Goal: Task Accomplishment & Management: Manage account settings

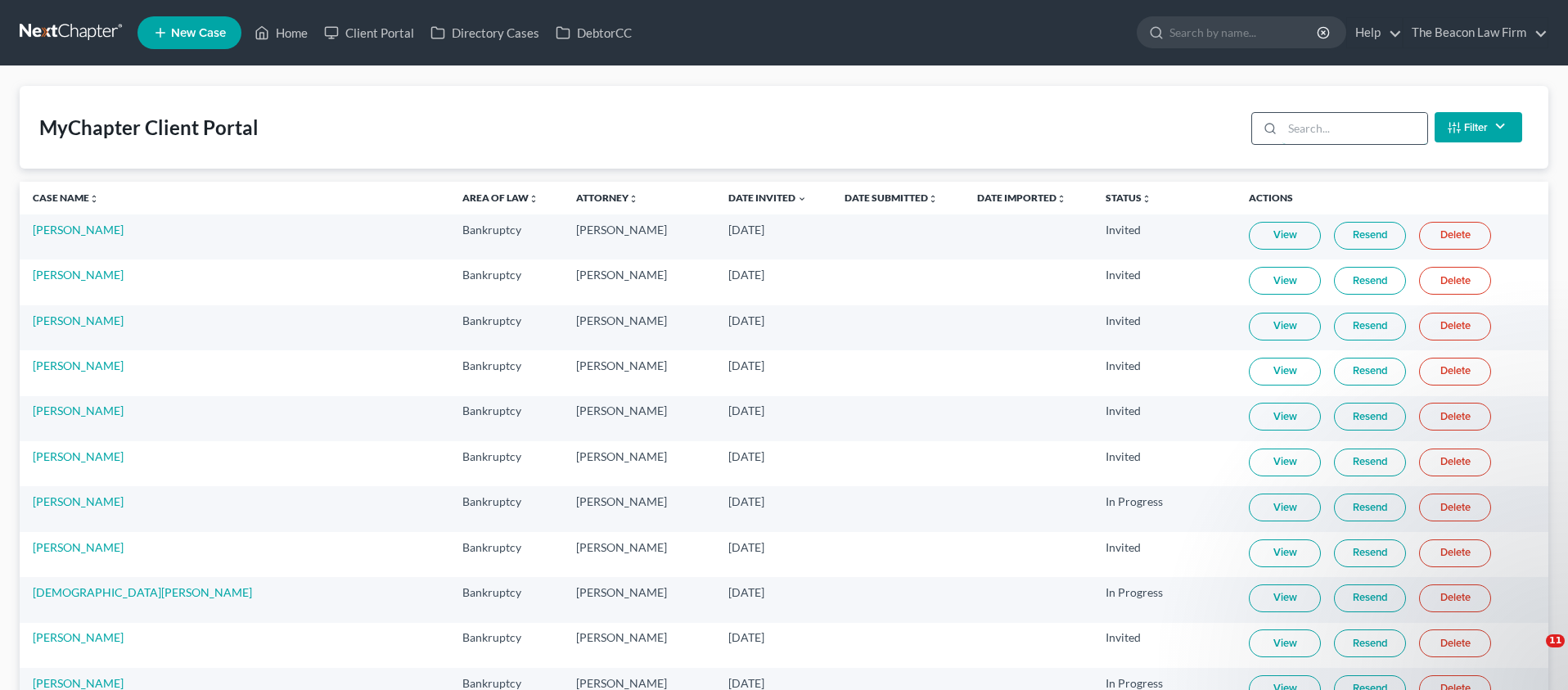
click at [1335, 136] on input "search" at bounding box center [1355, 128] width 145 height 31
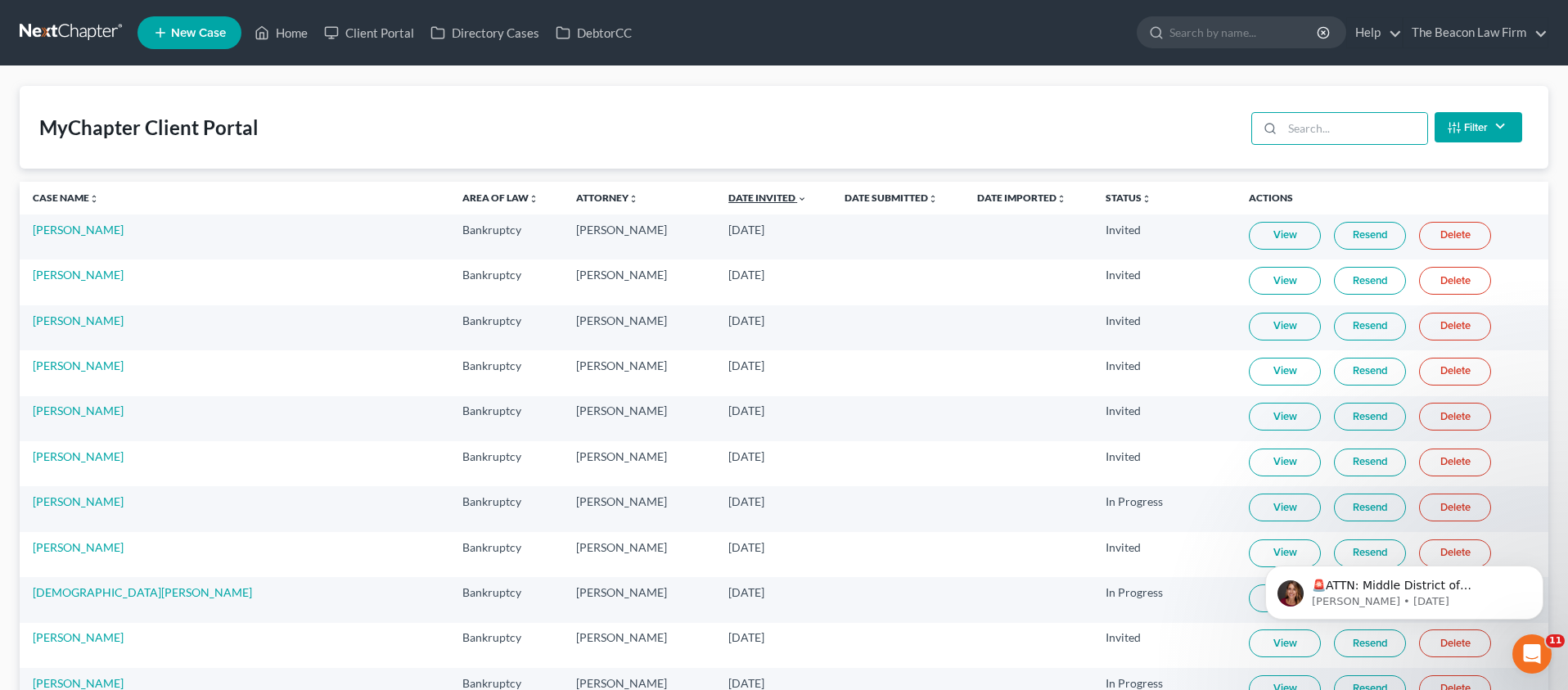
click at [729, 199] on link "Date Invited unfold_more expand_more expand_less" at bounding box center [768, 198] width 78 height 12
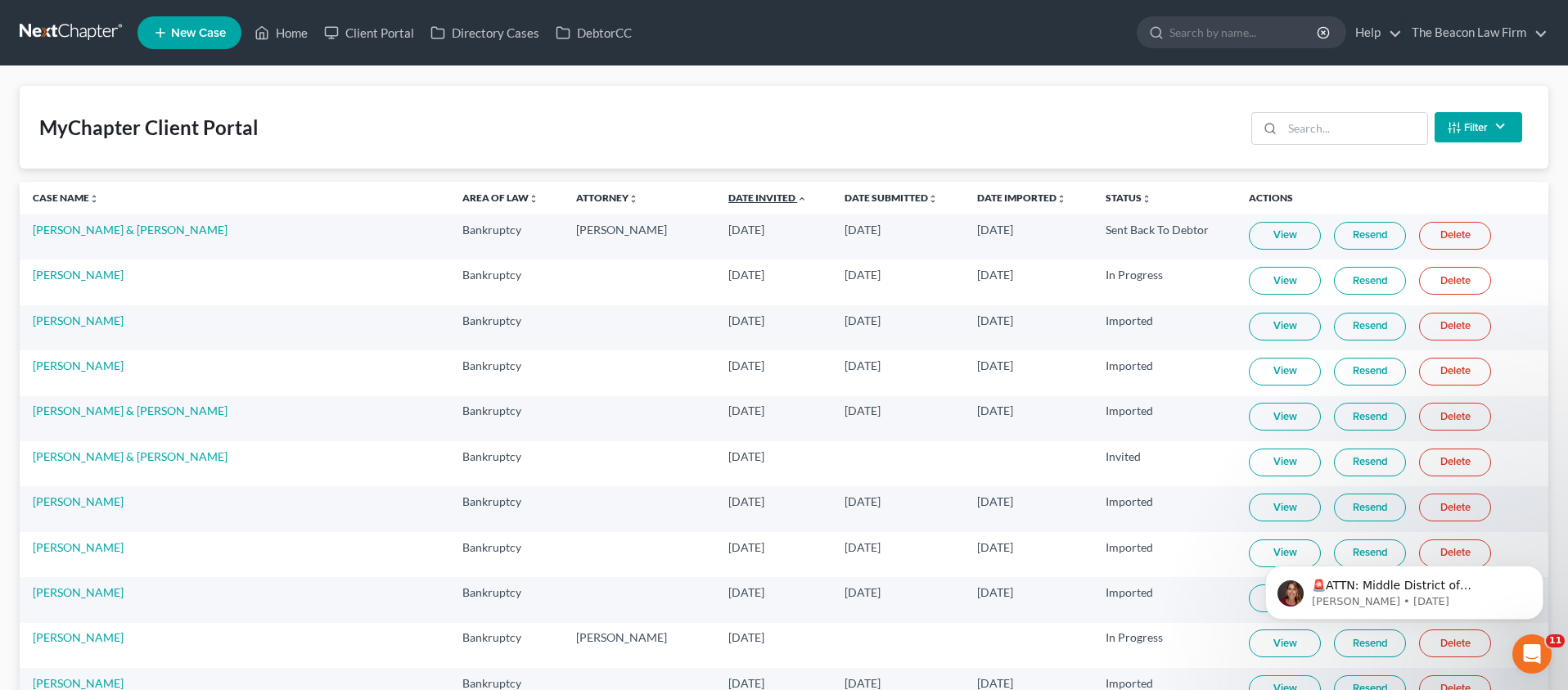
click at [729, 198] on link "Date Invited unfold_more expand_more expand_less" at bounding box center [768, 198] width 78 height 12
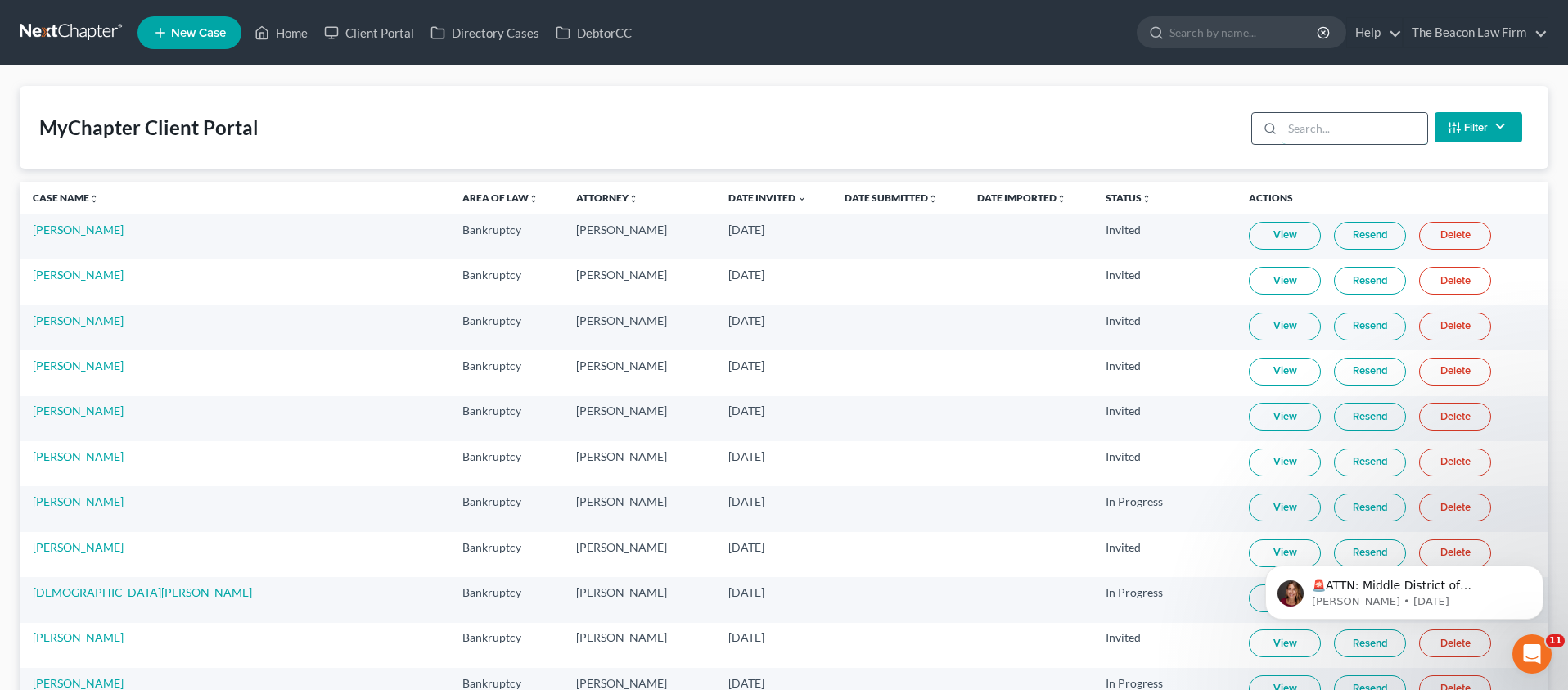
click at [1304, 136] on input "search" at bounding box center [1355, 128] width 145 height 31
paste input "[PERSON_NAME]"
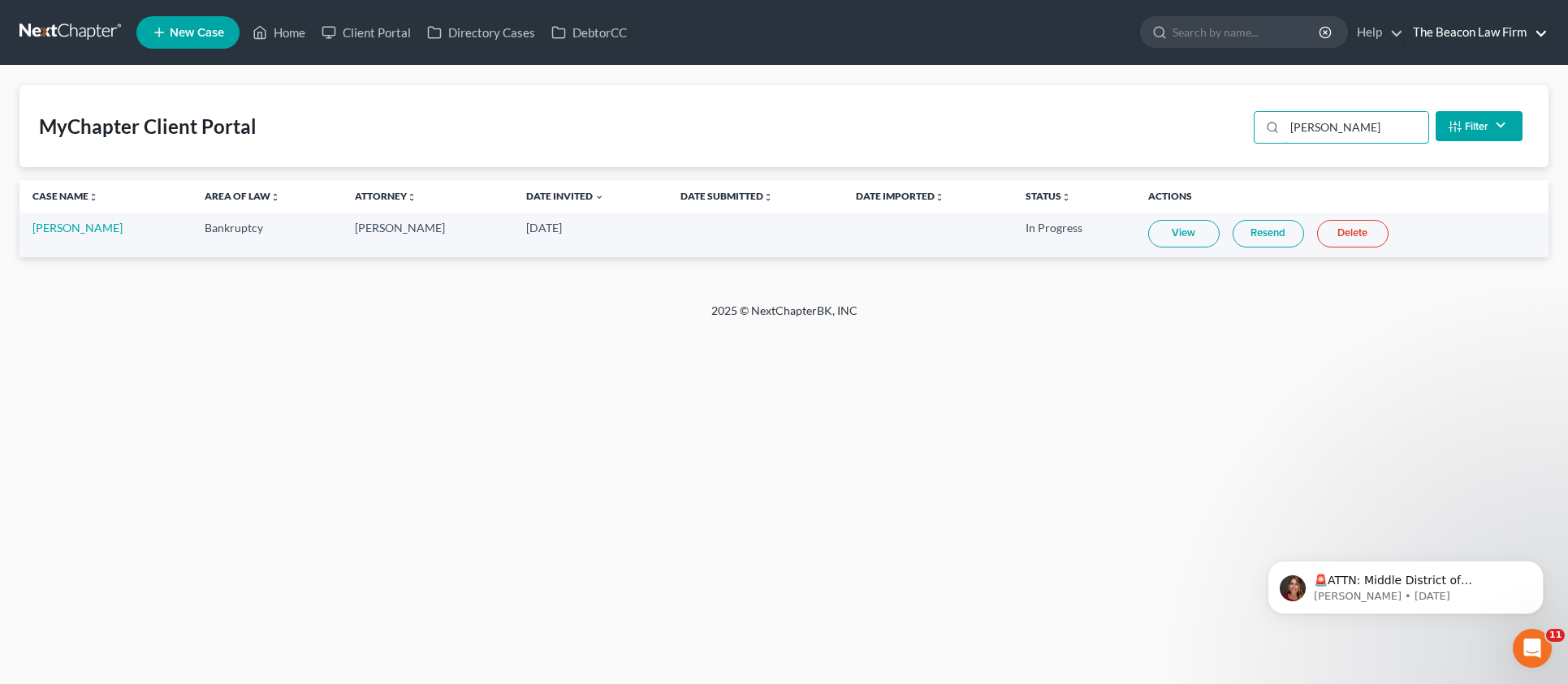
type input "[PERSON_NAME]"
click at [1473, 38] on link "The Beacon Law Firm" at bounding box center [1475, 32] width 143 height 29
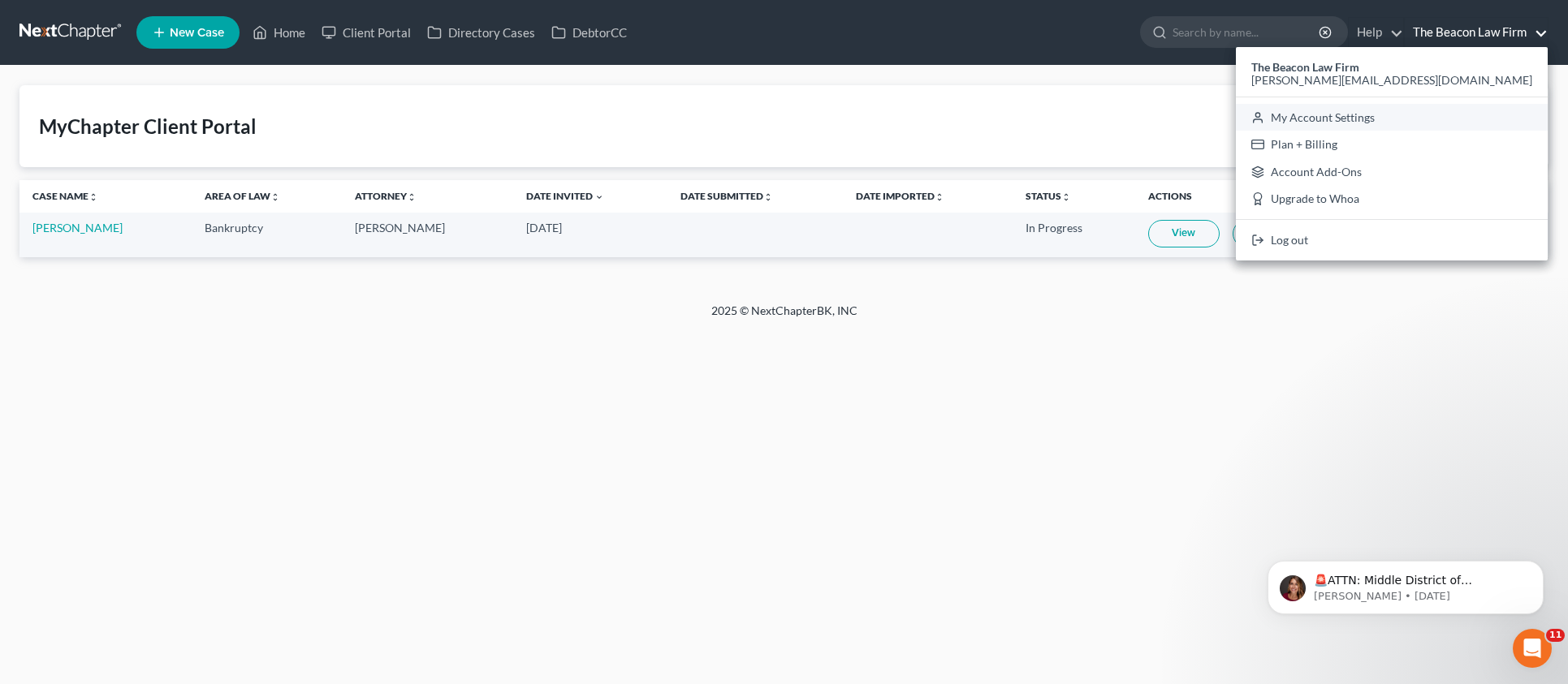
click at [1461, 121] on link "My Account Settings" at bounding box center [1392, 117] width 312 height 27
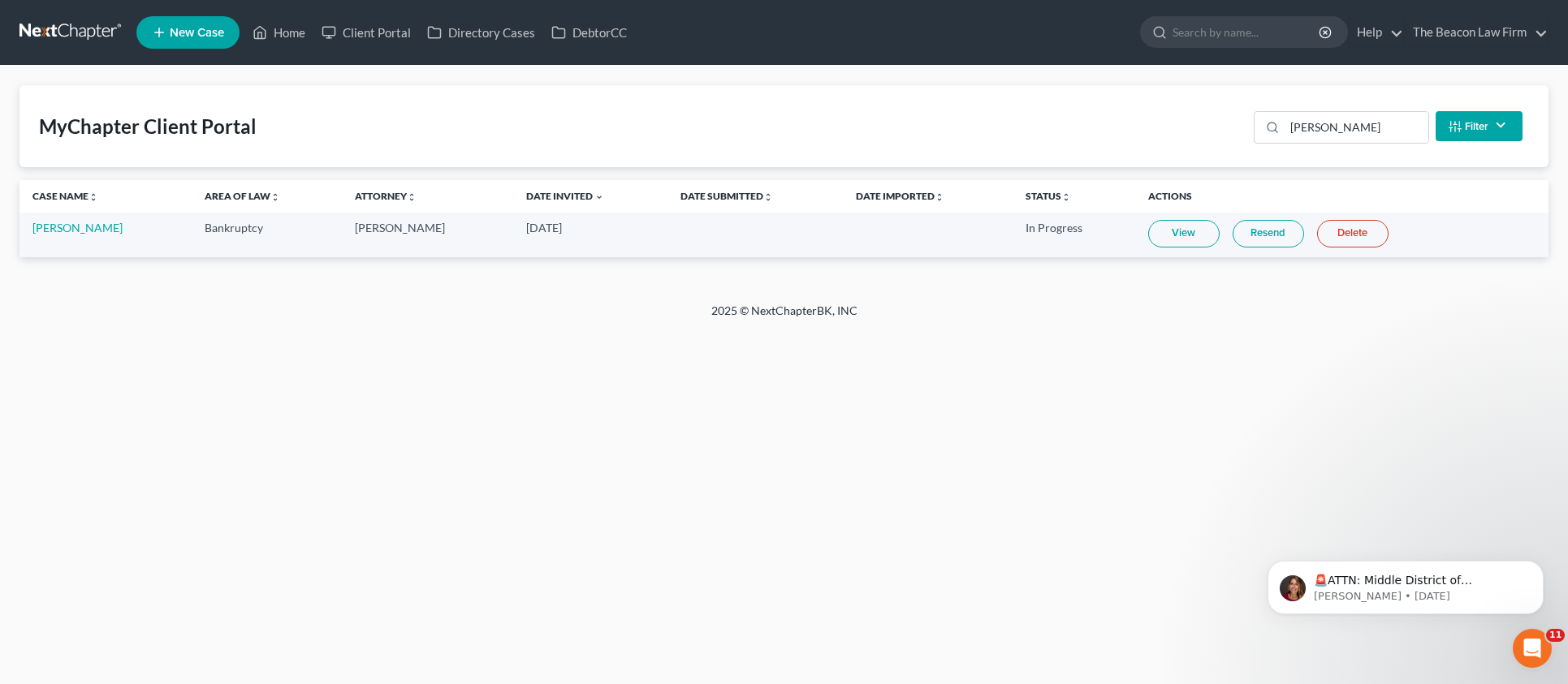
select select "24"
select select "9"
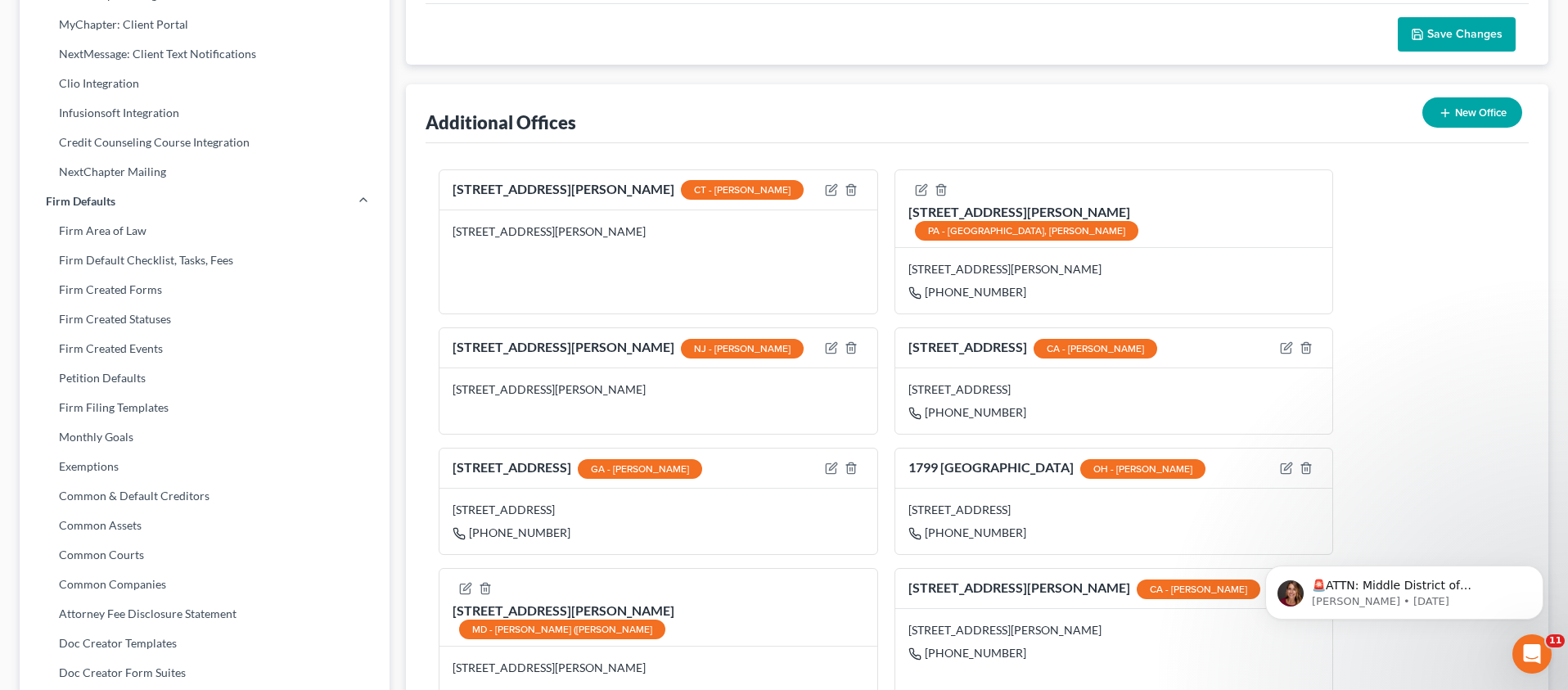
scroll to position [497, 0]
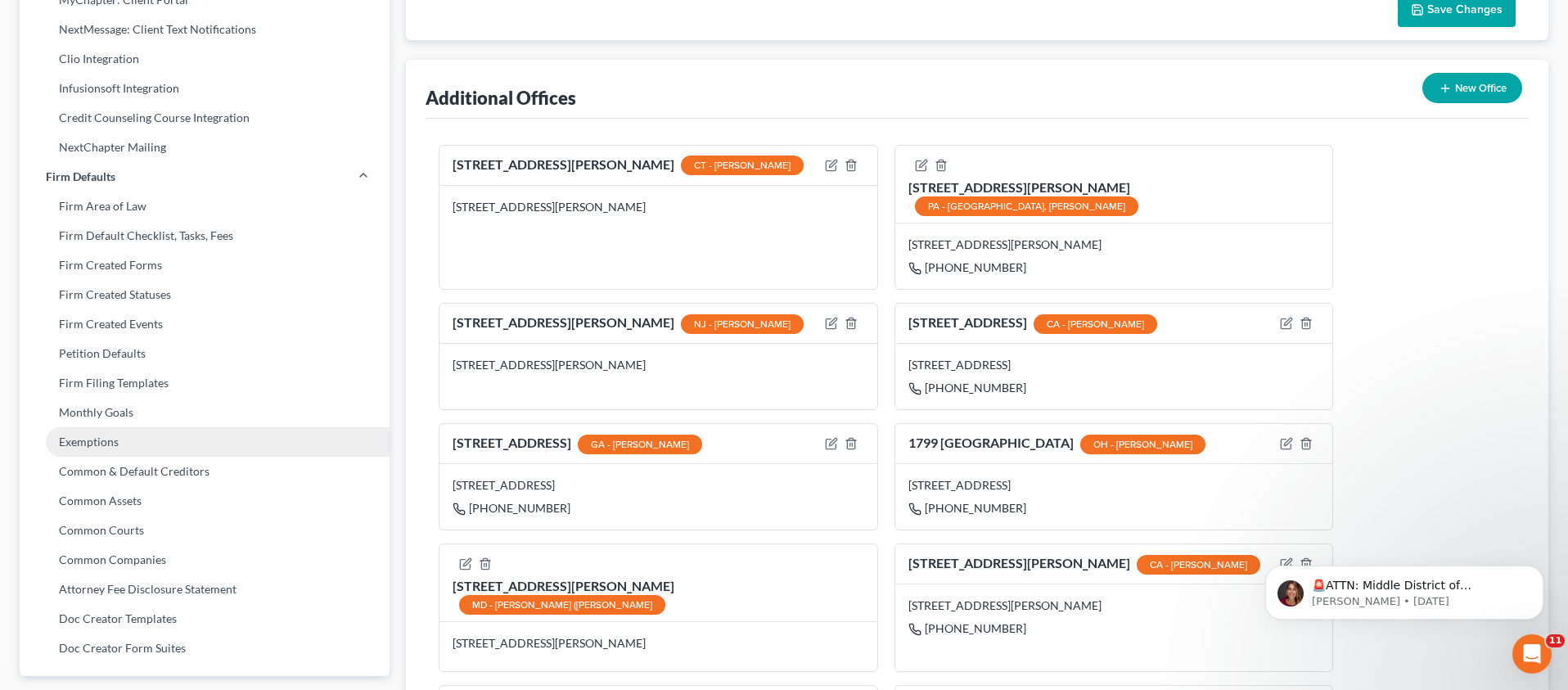
click at [107, 448] on link "Exemptions" at bounding box center [205, 442] width 370 height 30
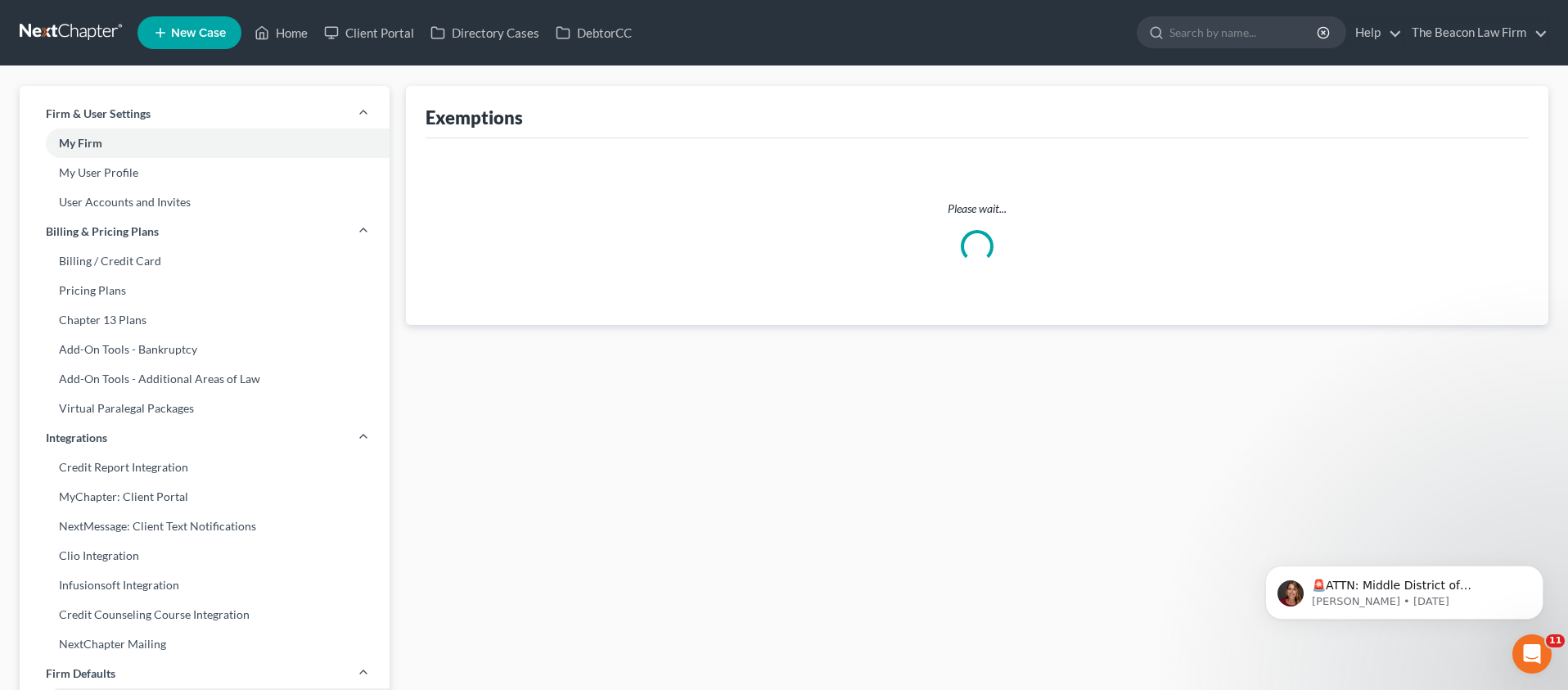
select select "0"
select select "10"
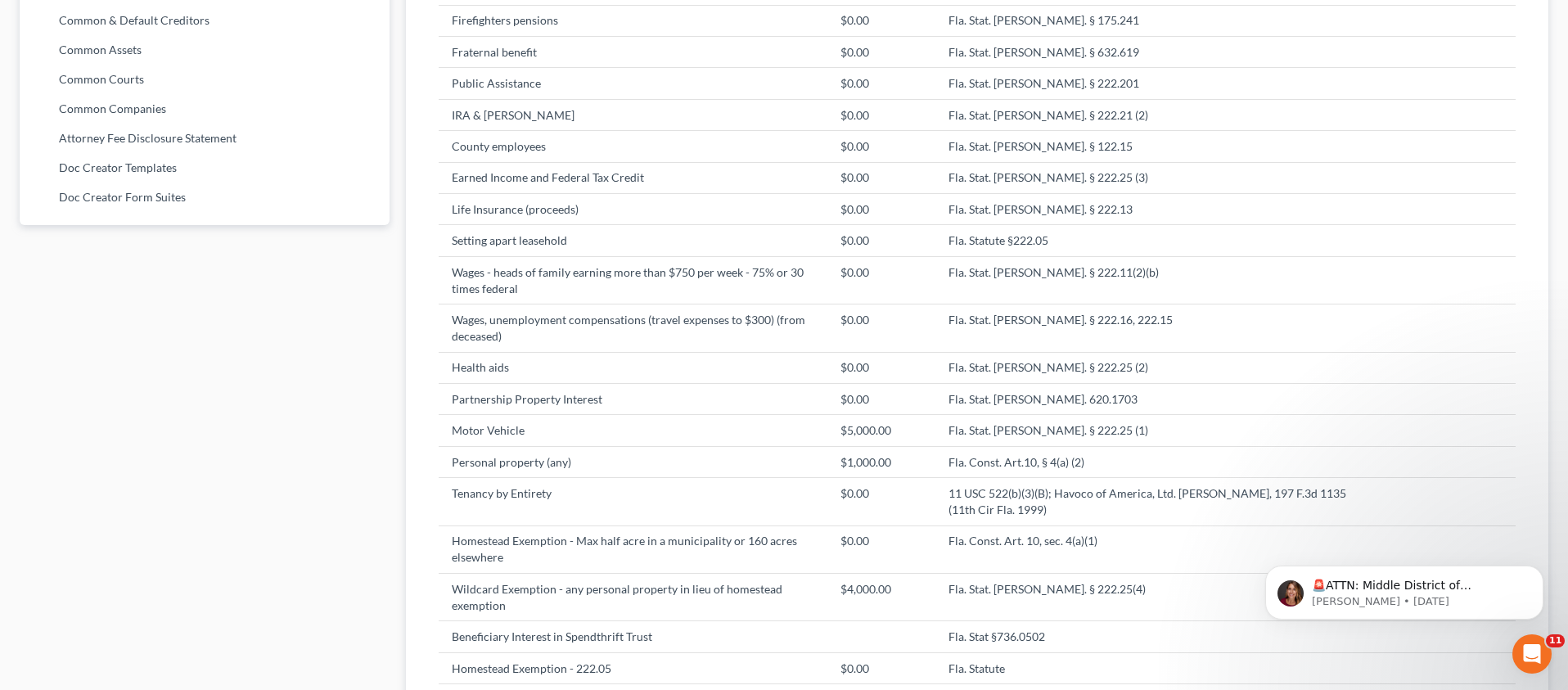
scroll to position [946, 0]
